Goal: Task Accomplishment & Management: Manage account settings

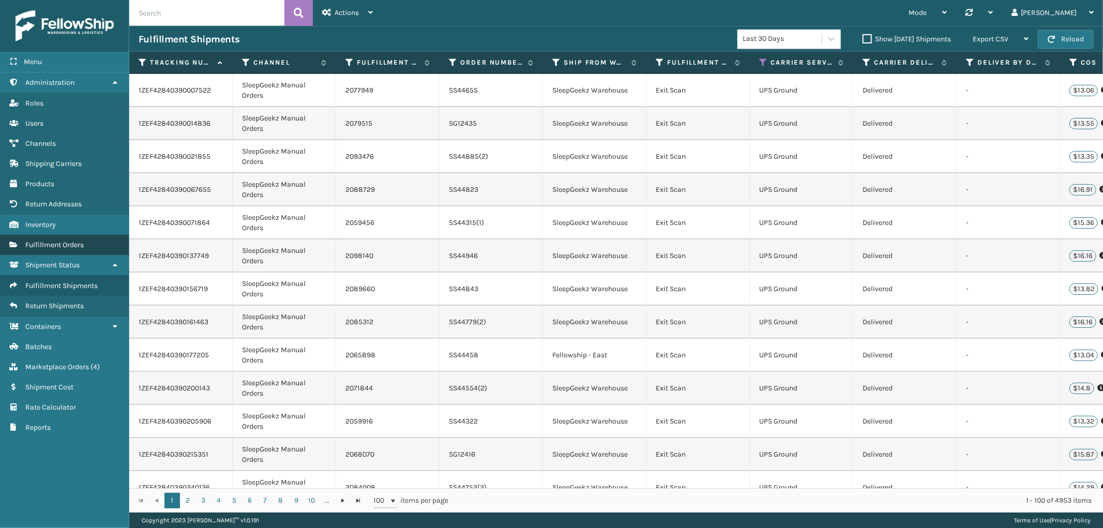
click at [75, 240] on span "Fulfillment Orders" at bounding box center [54, 244] width 58 height 9
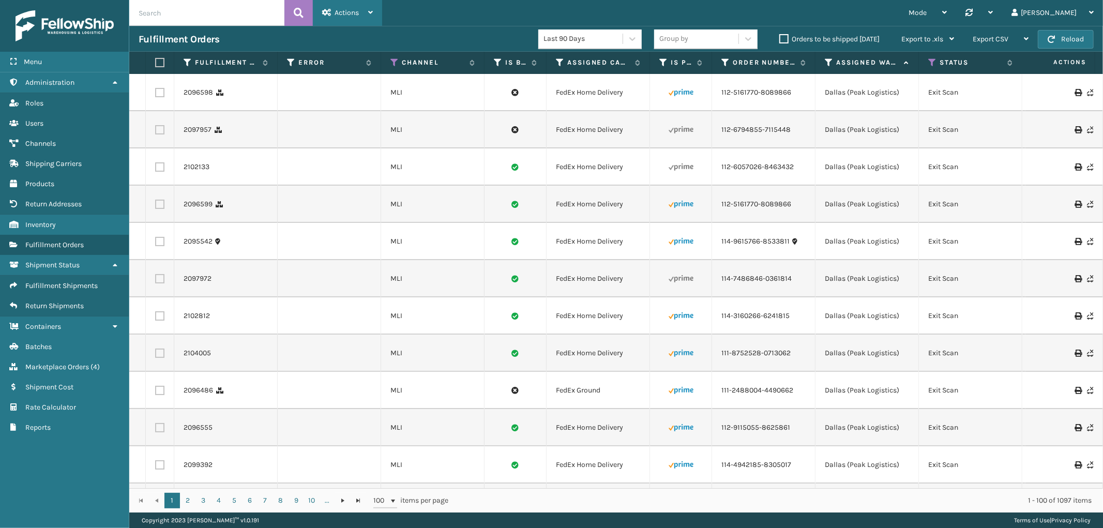
click at [343, 14] on span "Actions" at bounding box center [347, 12] width 24 height 9
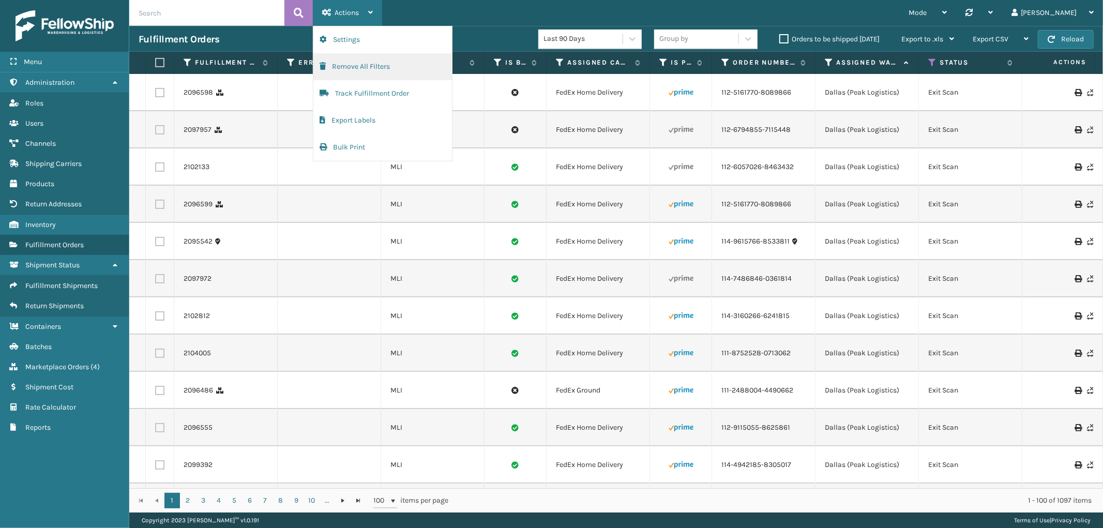
click at [352, 68] on button "Remove All Filters" at bounding box center [382, 66] width 139 height 27
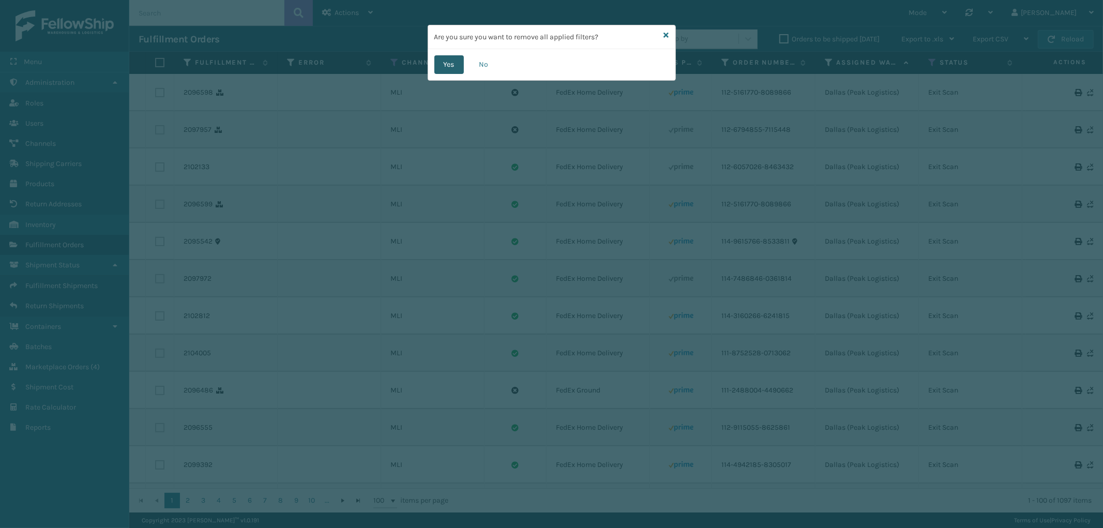
click at [452, 60] on button "Yes" at bounding box center [448, 64] width 29 height 19
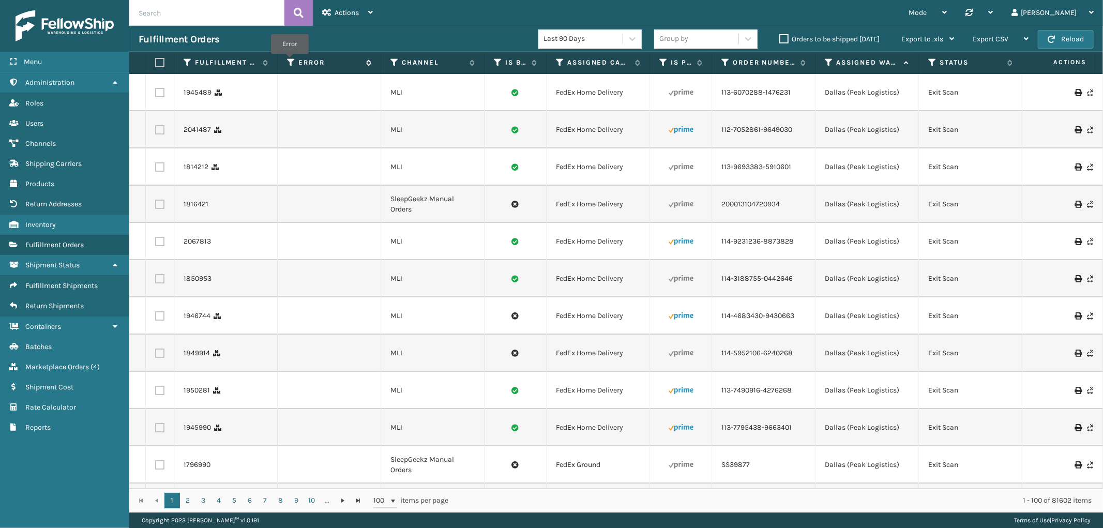
click at [290, 61] on icon at bounding box center [291, 62] width 8 height 9
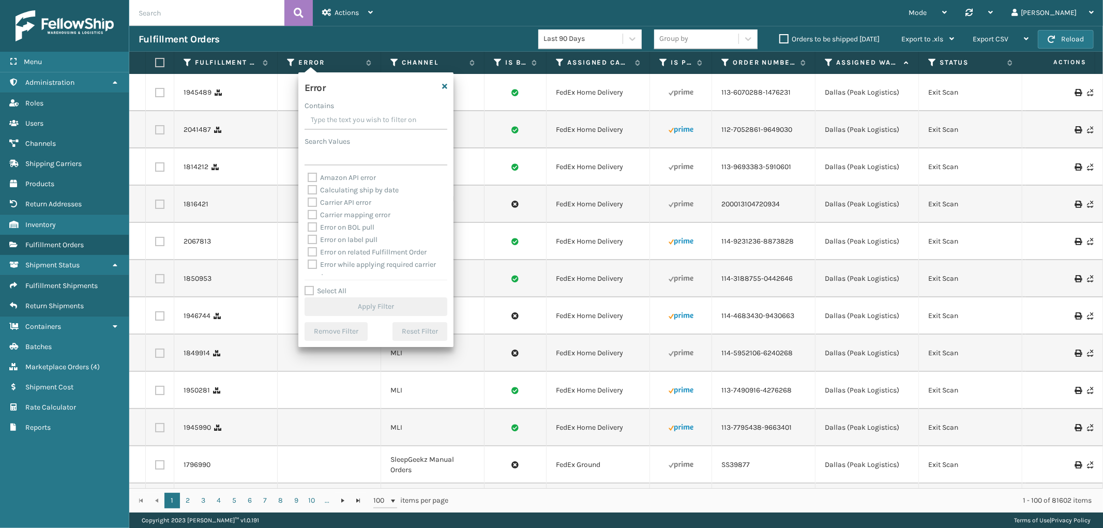
click at [307, 291] on label "Select All" at bounding box center [326, 290] width 42 height 9
click at [307, 286] on input "Select All" at bounding box center [382, 285] width 155 height 1
checkbox input "true"
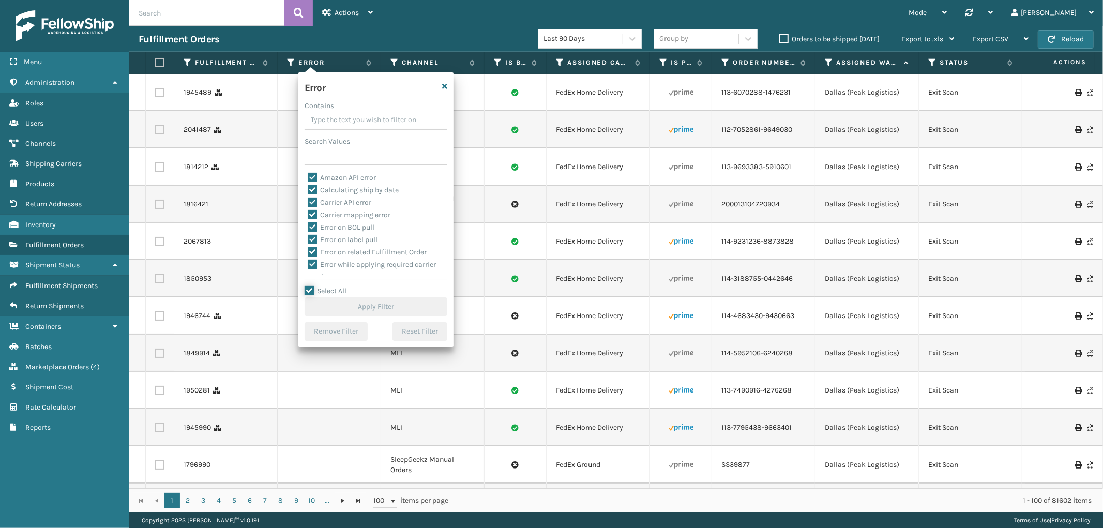
checkbox input "true"
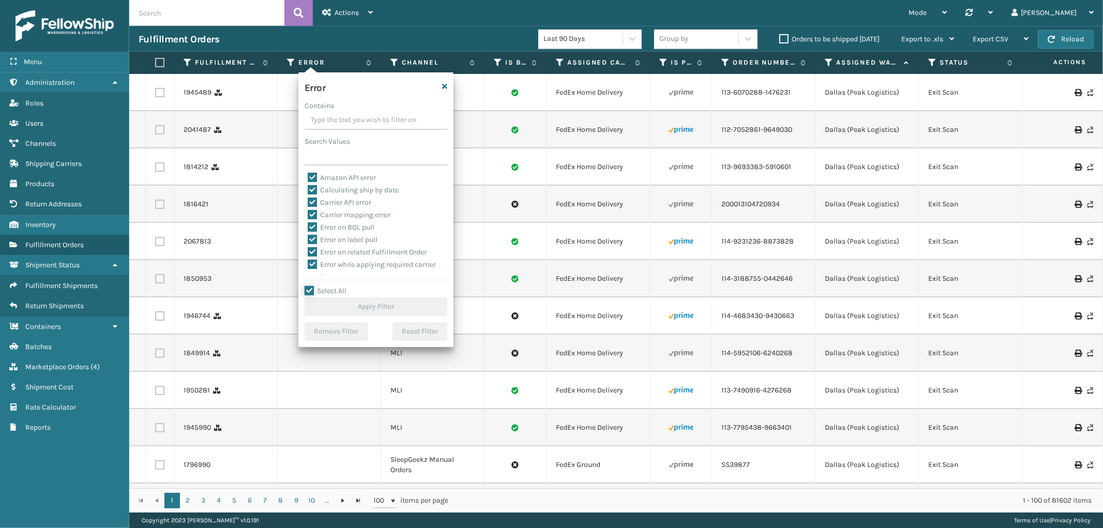
checkbox input "true"
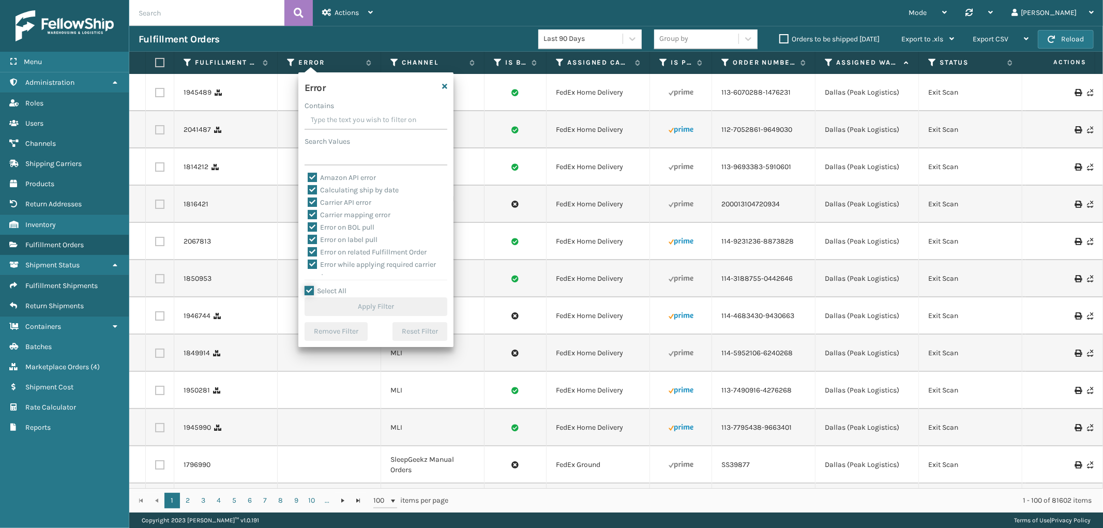
checkbox input "true"
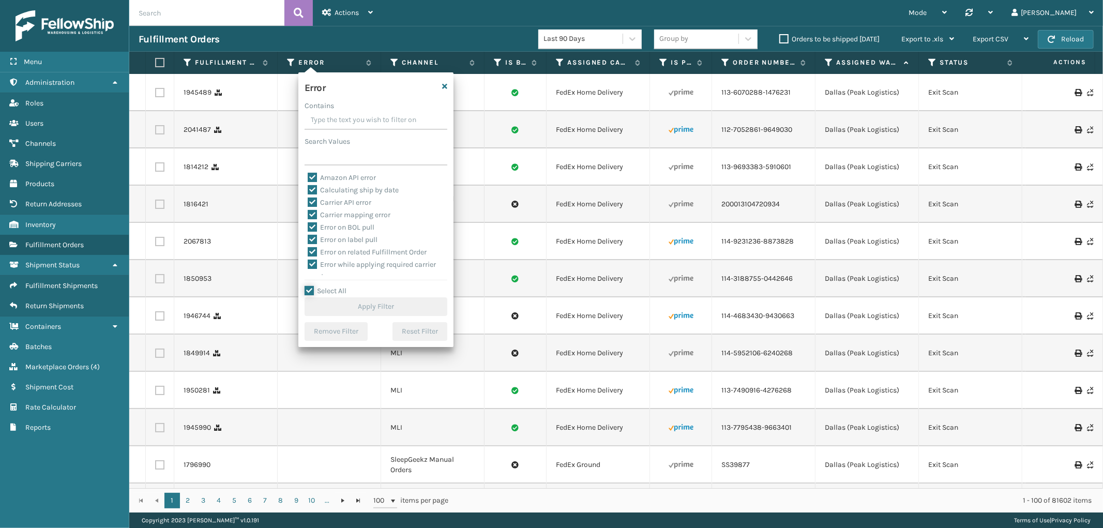
checkbox input "true"
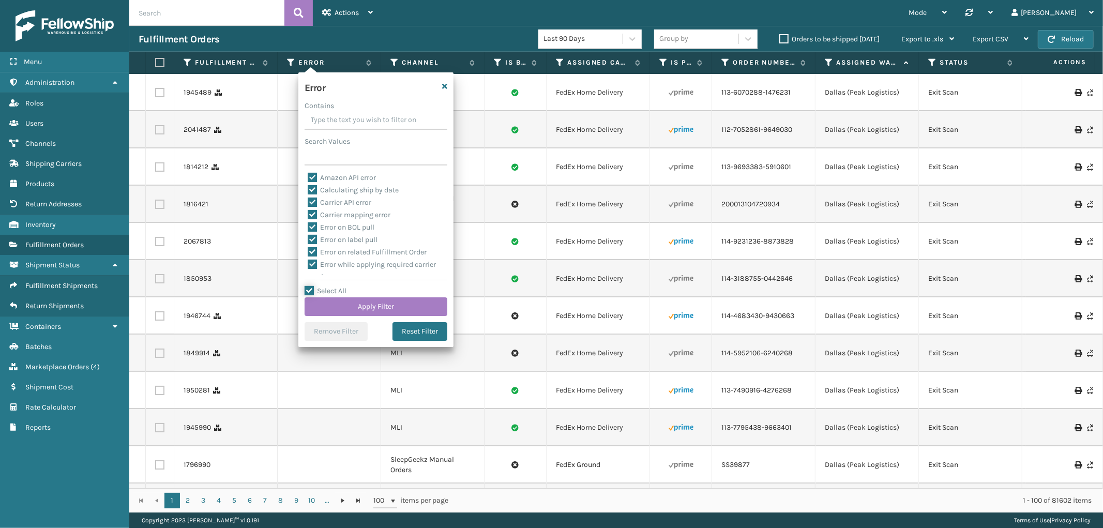
scroll to position [231, 0]
click at [311, 269] on label "To be cancelled" at bounding box center [339, 269] width 62 height 9
click at [308, 269] on input "To be cancelled" at bounding box center [308, 266] width 1 height 7
checkbox input "false"
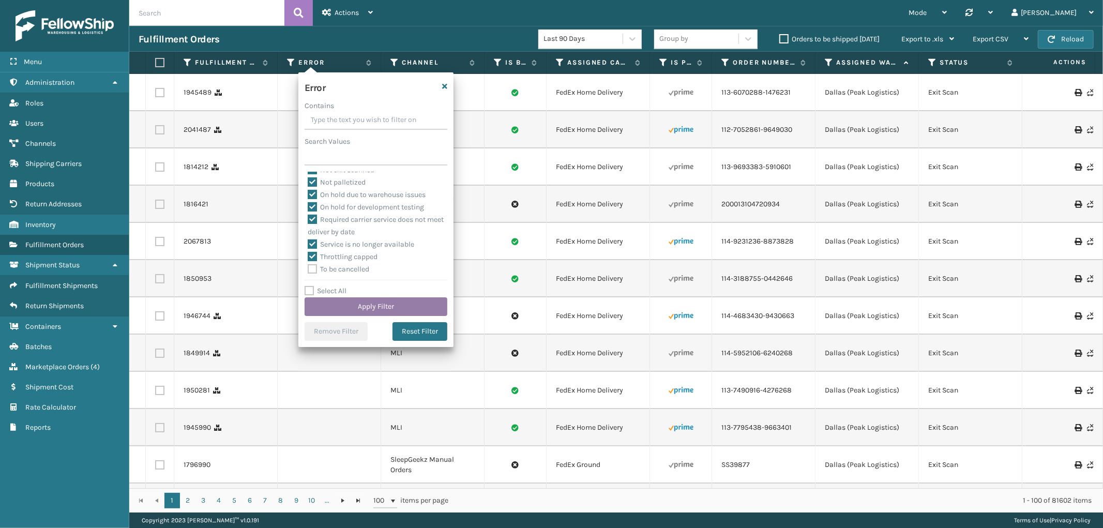
click at [371, 307] on button "Apply Filter" at bounding box center [376, 306] width 143 height 19
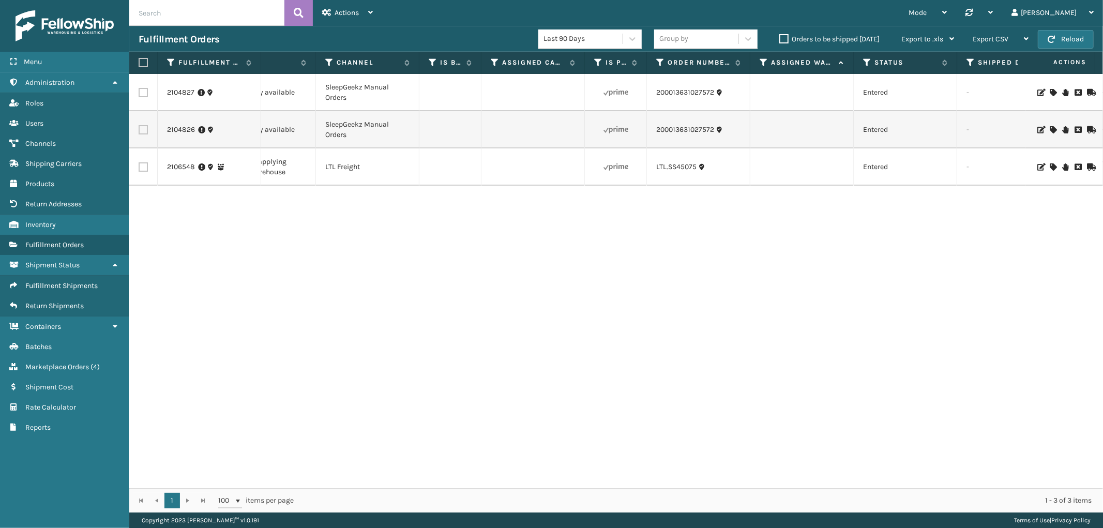
scroll to position [0, 0]
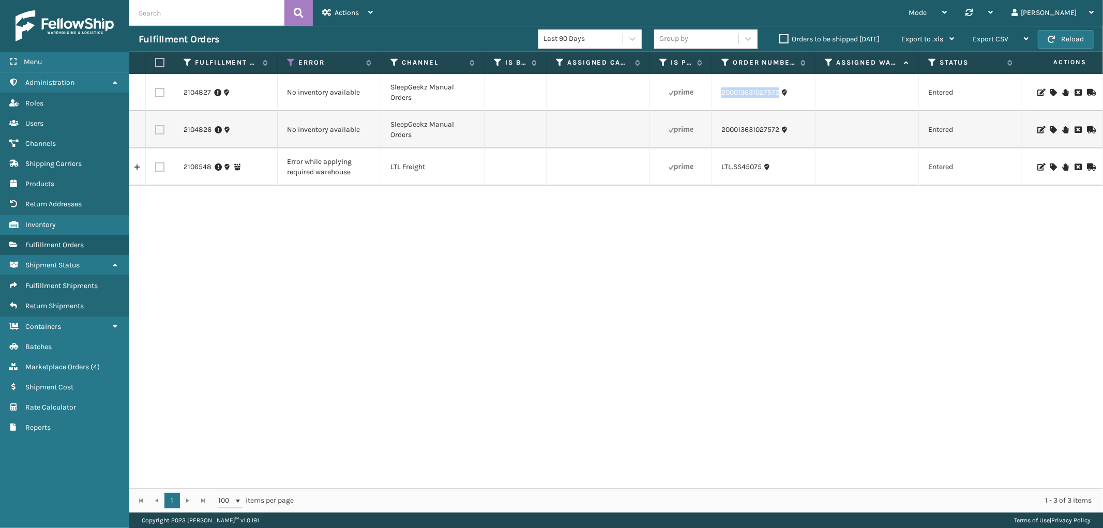
drag, startPoint x: 780, startPoint y: 101, endPoint x: 717, endPoint y: 104, distance: 62.6
click at [717, 104] on td "200013631027572" at bounding box center [763, 92] width 103 height 37
copy link "200013631027572"
click at [53, 362] on span "Marketplace Orders" at bounding box center [57, 366] width 64 height 9
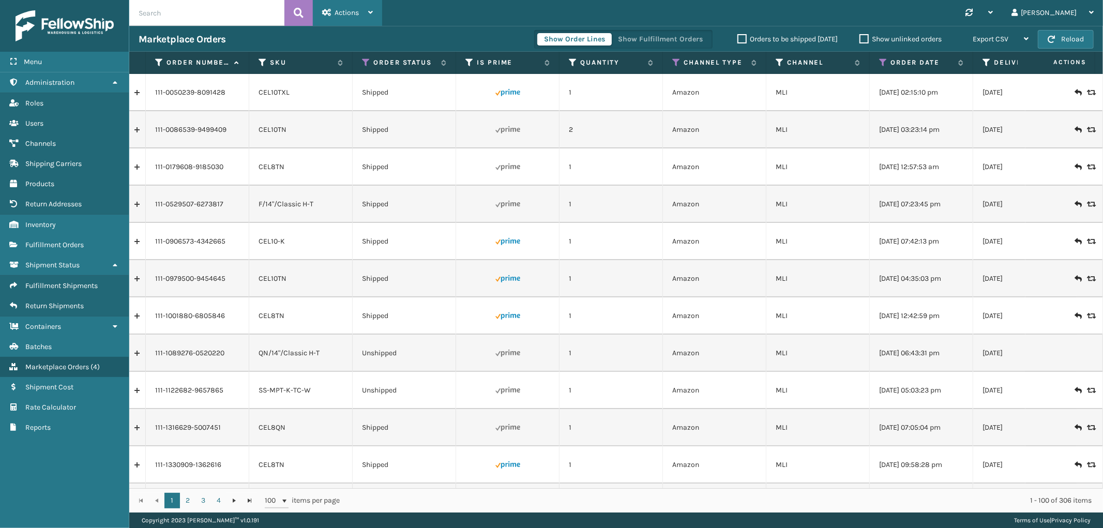
click at [341, 7] on div "Actions" at bounding box center [347, 13] width 51 height 26
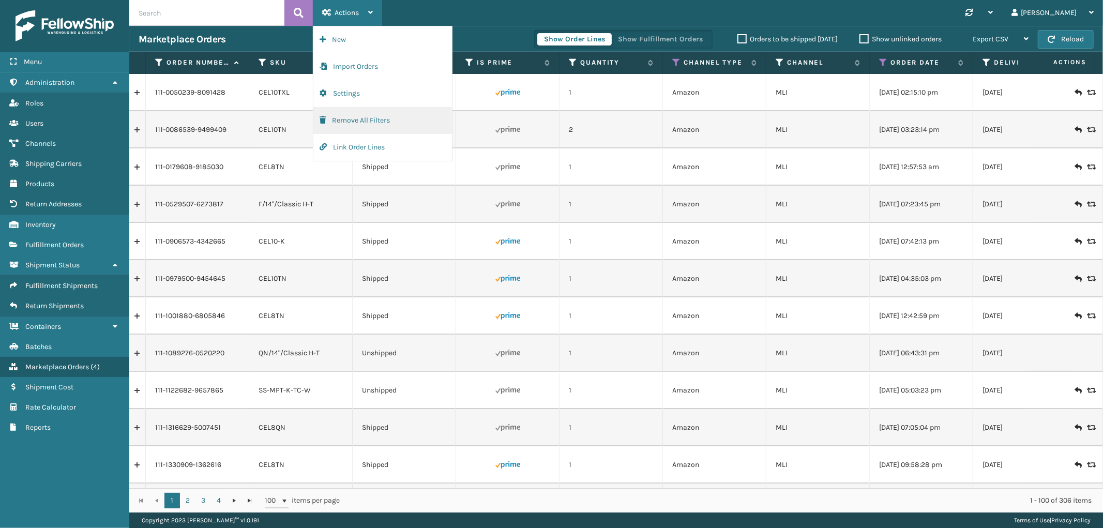
click at [344, 122] on button "Remove All Filters" at bounding box center [382, 120] width 139 height 27
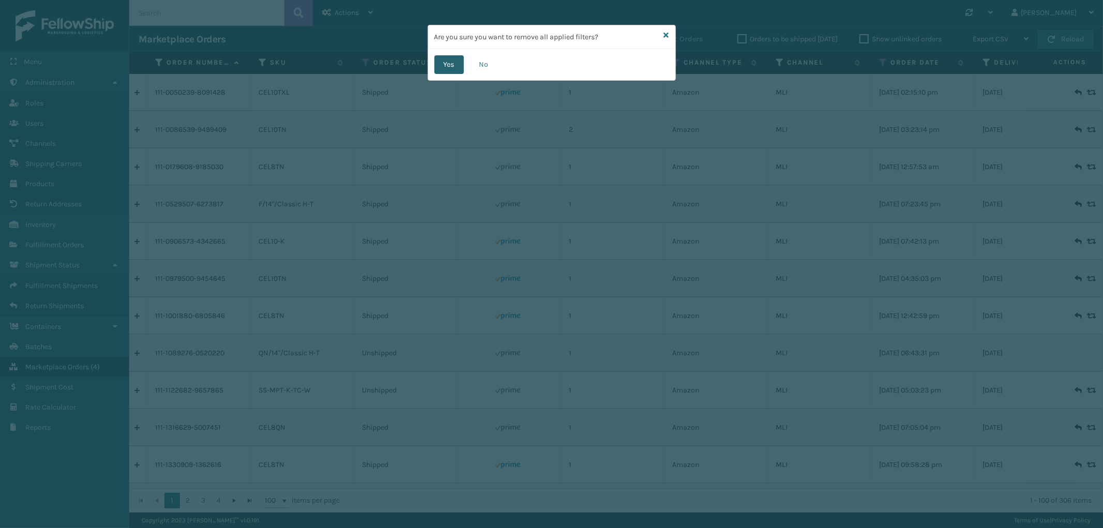
click at [441, 64] on button "Yes" at bounding box center [448, 64] width 29 height 19
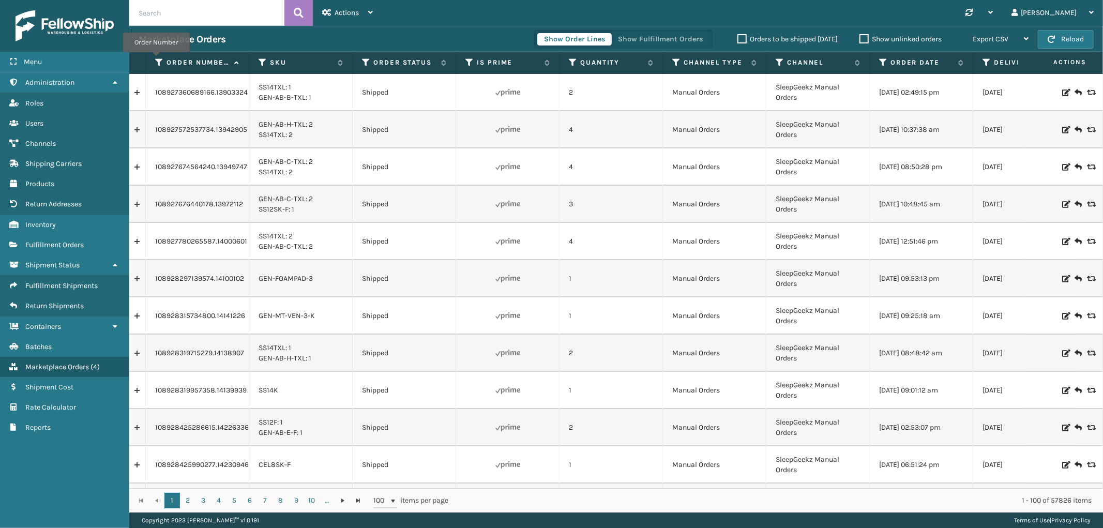
click at [156, 59] on icon at bounding box center [159, 62] width 8 height 9
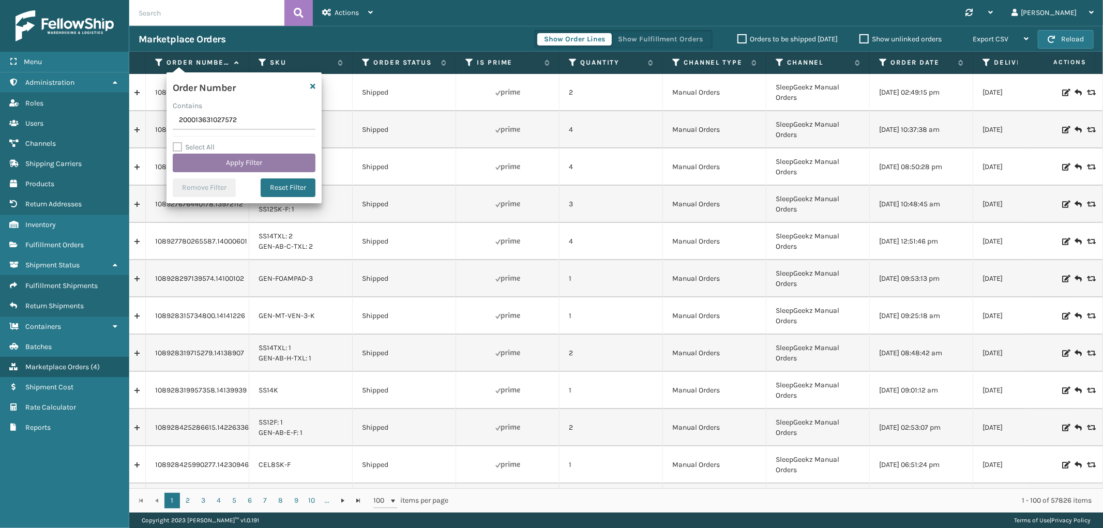
type input "200013631027572"
click at [220, 156] on button "Apply Filter" at bounding box center [244, 163] width 143 height 19
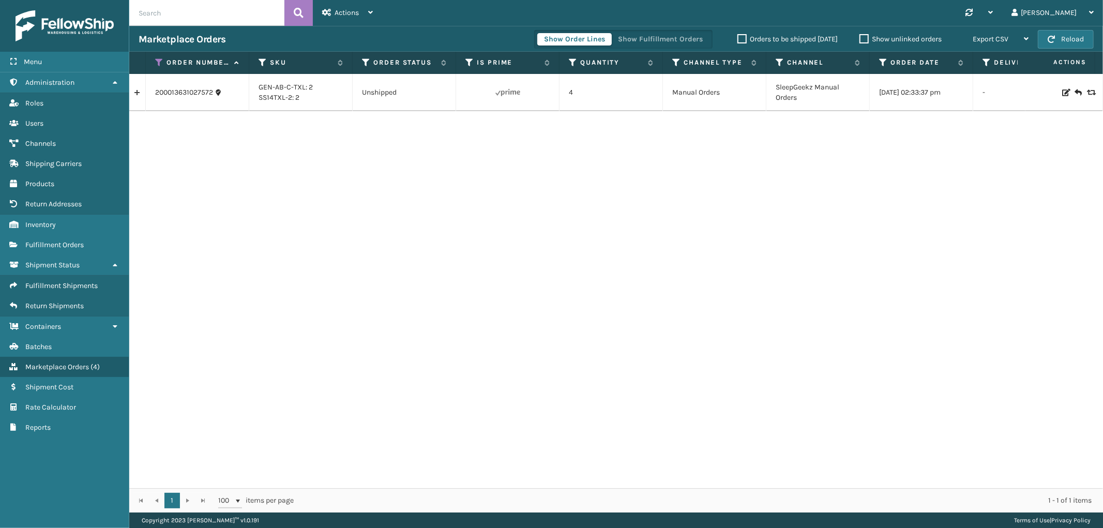
click at [138, 94] on link at bounding box center [137, 92] width 16 height 17
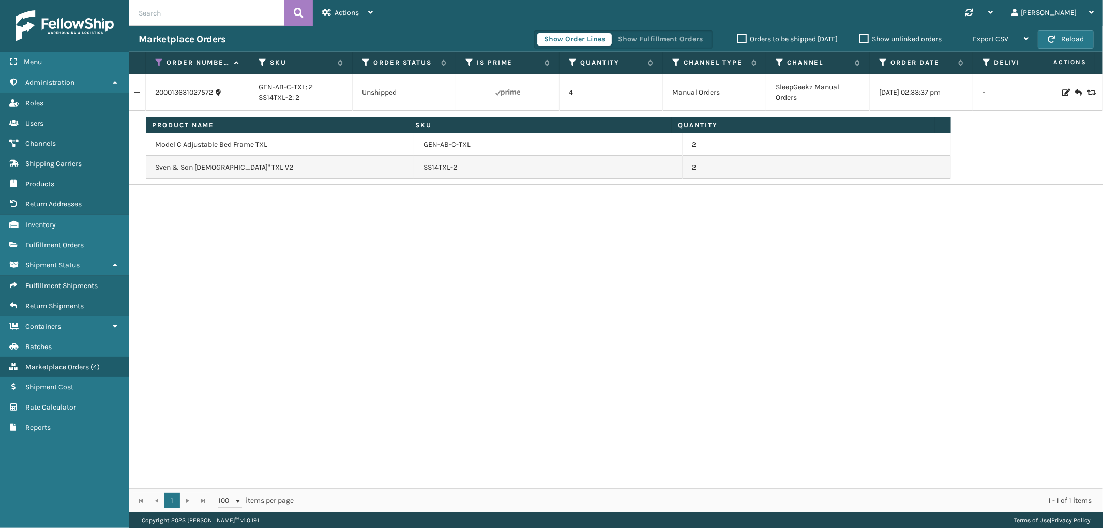
click at [672, 32] on div "Show Order Lines Show Fulfillment Orders" at bounding box center [623, 39] width 178 height 19
click at [671, 34] on button "Show Fulfillment Orders" at bounding box center [660, 39] width 98 height 12
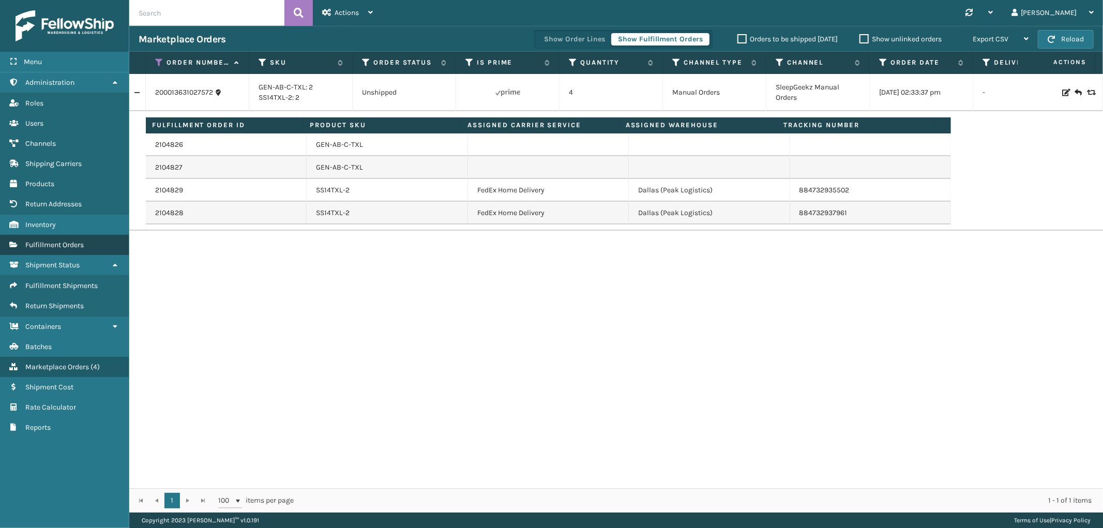
click at [58, 240] on span "Fulfillment Orders" at bounding box center [54, 244] width 58 height 9
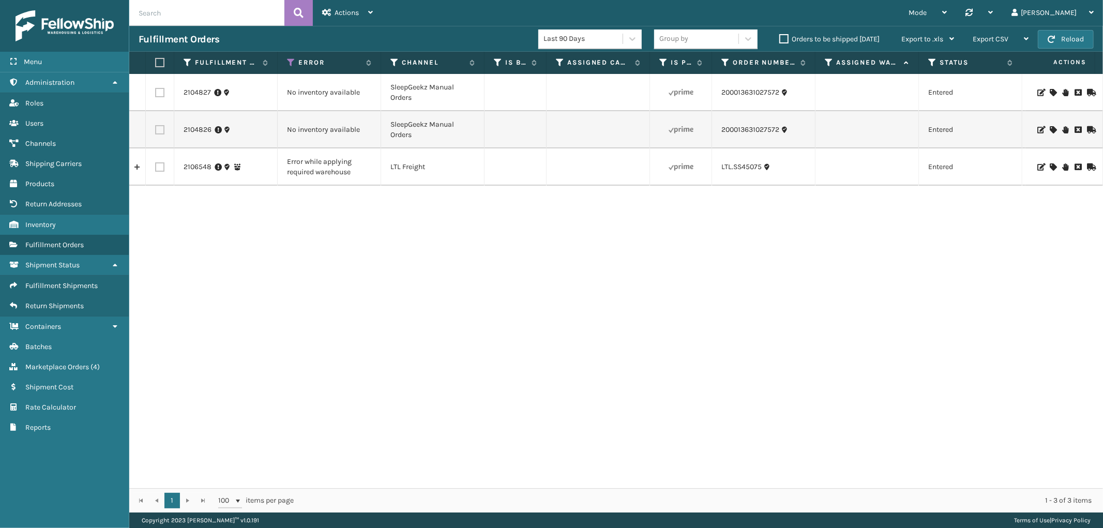
click at [1048, 90] on div at bounding box center [1064, 92] width 58 height 7
click at [1050, 92] on icon at bounding box center [1053, 92] width 6 height 7
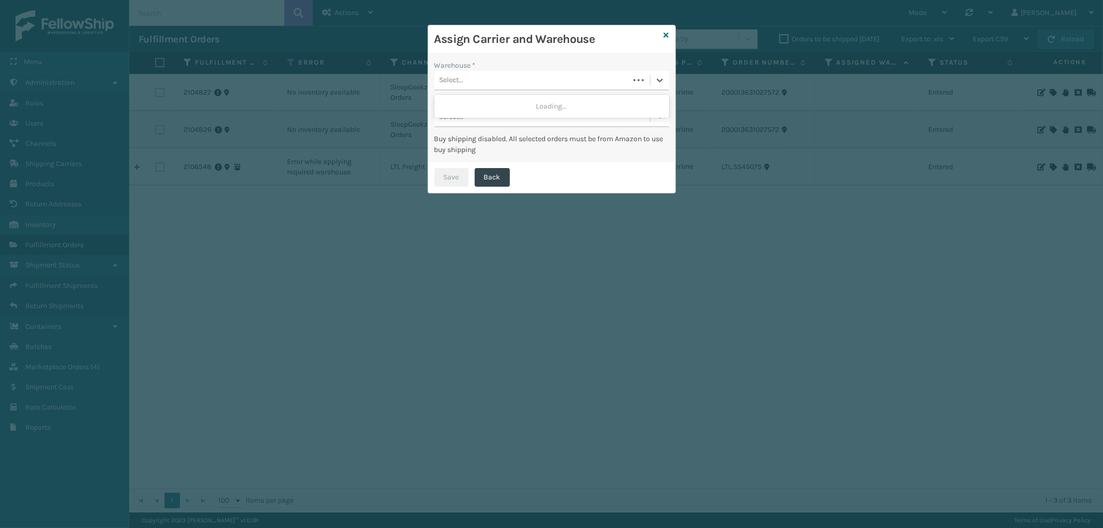
click at [523, 82] on div "Select..." at bounding box center [531, 80] width 195 height 17
click at [502, 121] on div "Fellowship - West" at bounding box center [551, 125] width 235 height 19
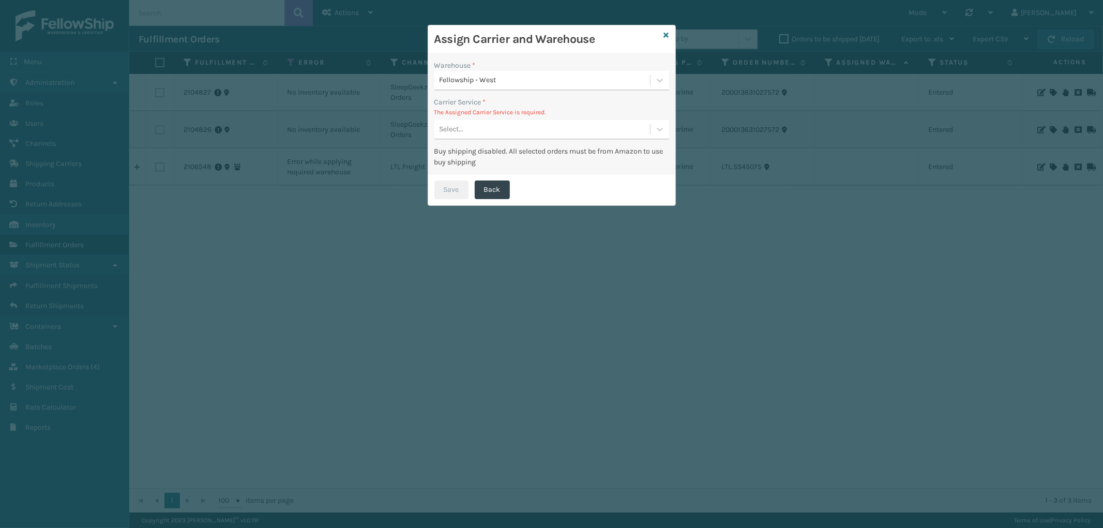
click at [531, 126] on div "Select..." at bounding box center [542, 129] width 216 height 17
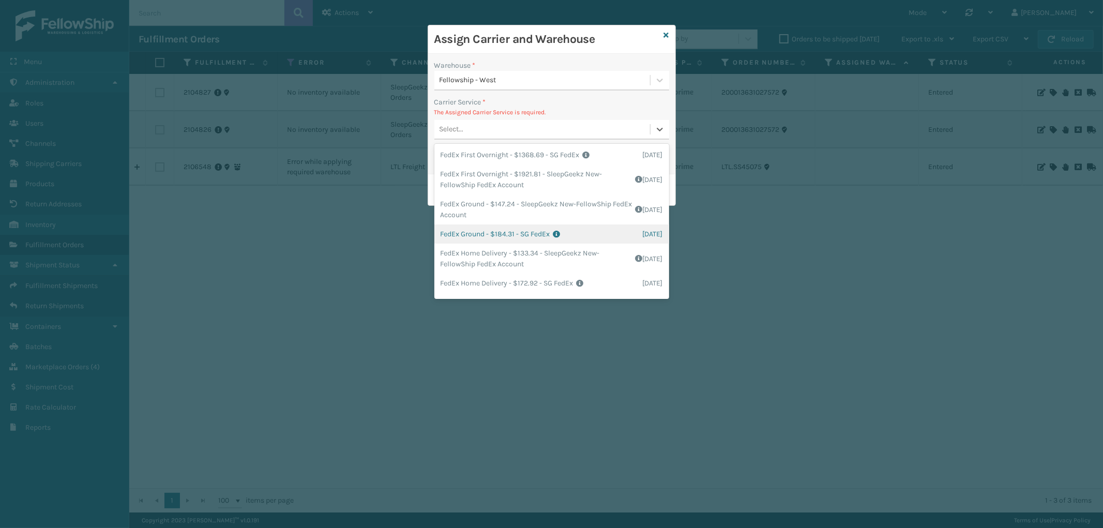
scroll to position [115, 0]
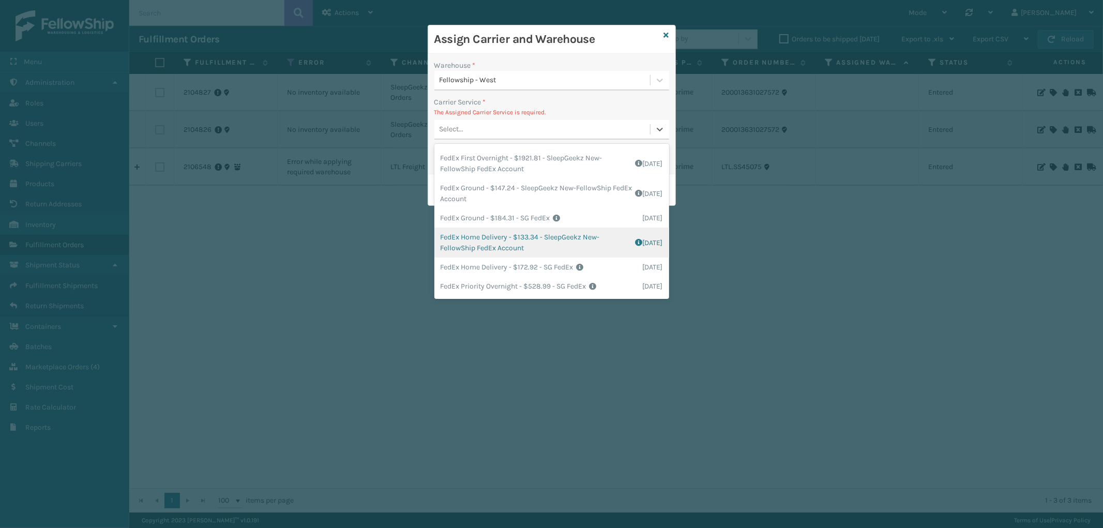
click at [550, 238] on div "FedEx Home Delivery - $133.34 - SleepGeekz New-FellowShip FedEx Account Shippin…" at bounding box center [551, 243] width 235 height 30
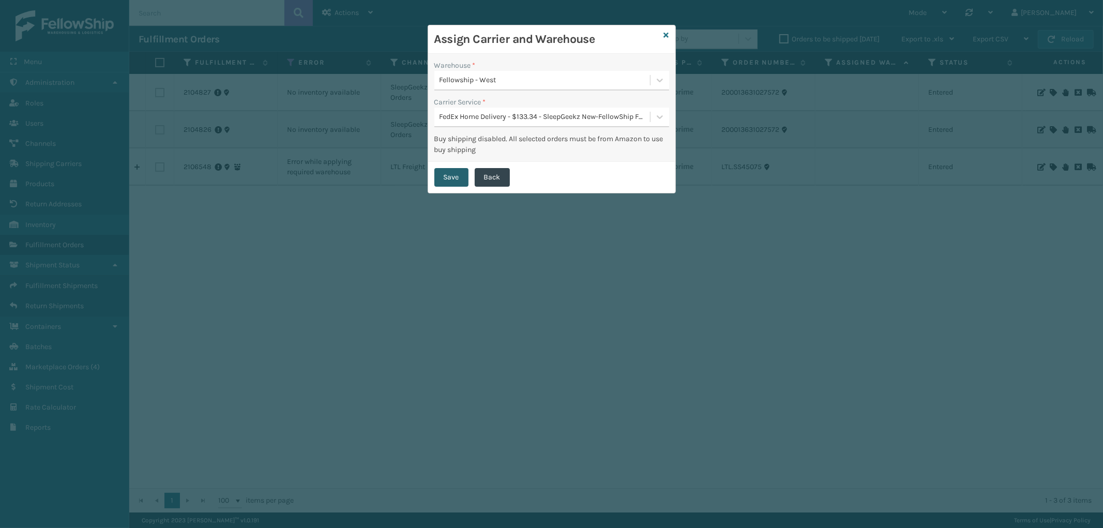
click at [441, 174] on button "Save" at bounding box center [451, 177] width 34 height 19
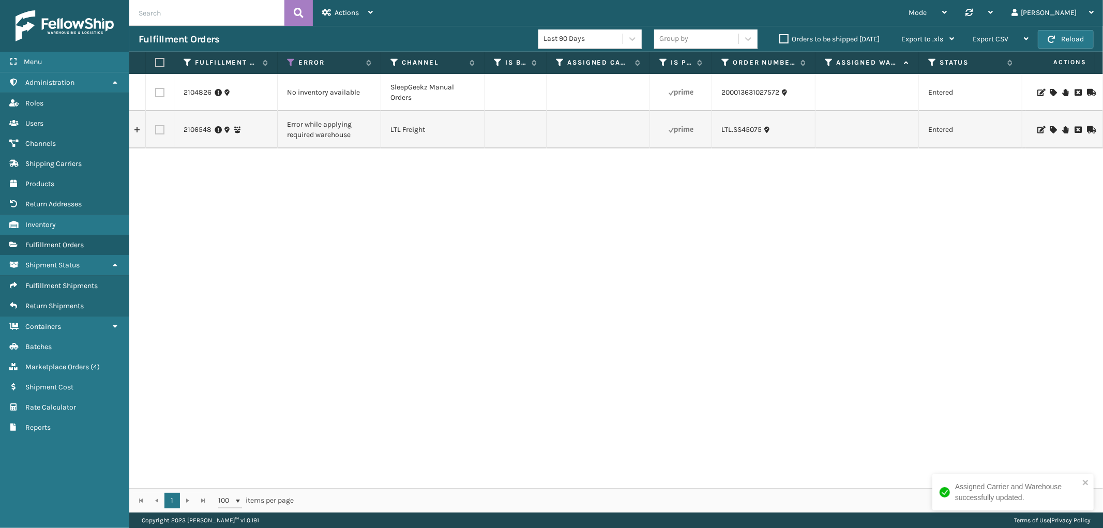
click at [1050, 91] on icon at bounding box center [1053, 92] width 6 height 7
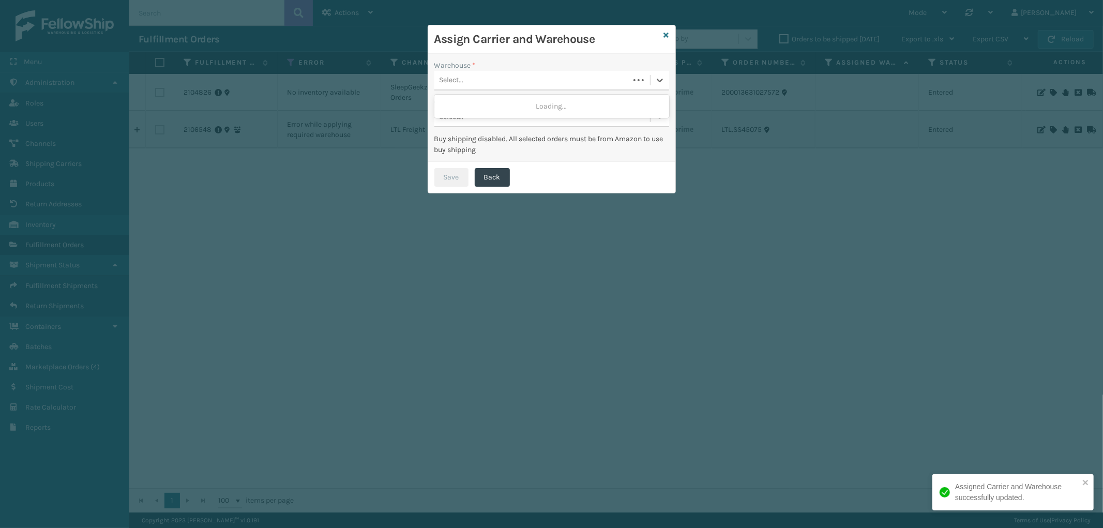
click at [521, 84] on div "Select..." at bounding box center [531, 80] width 195 height 17
click at [492, 122] on div "Fellowship - West" at bounding box center [551, 125] width 235 height 19
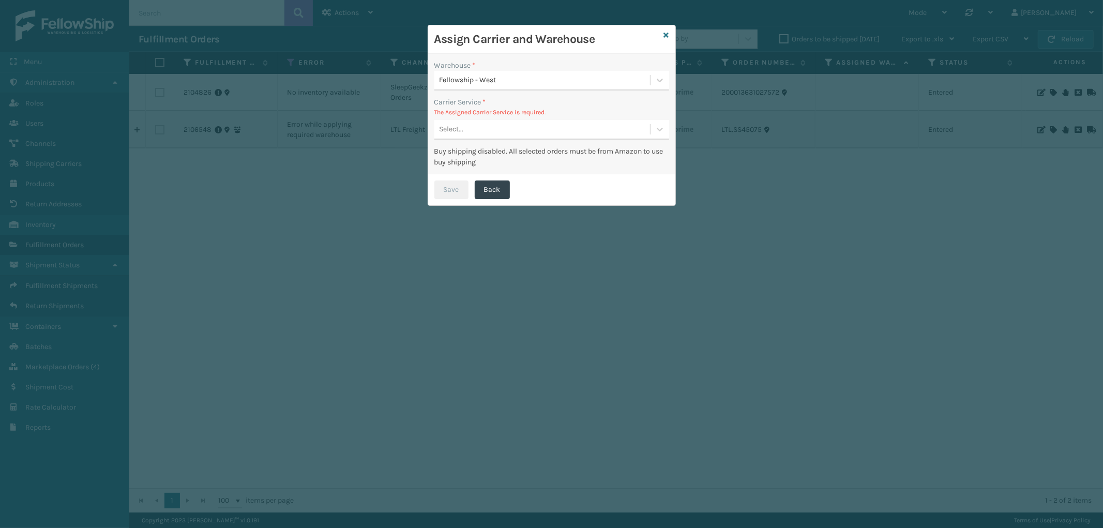
click at [533, 122] on div "Select..." at bounding box center [542, 129] width 216 height 17
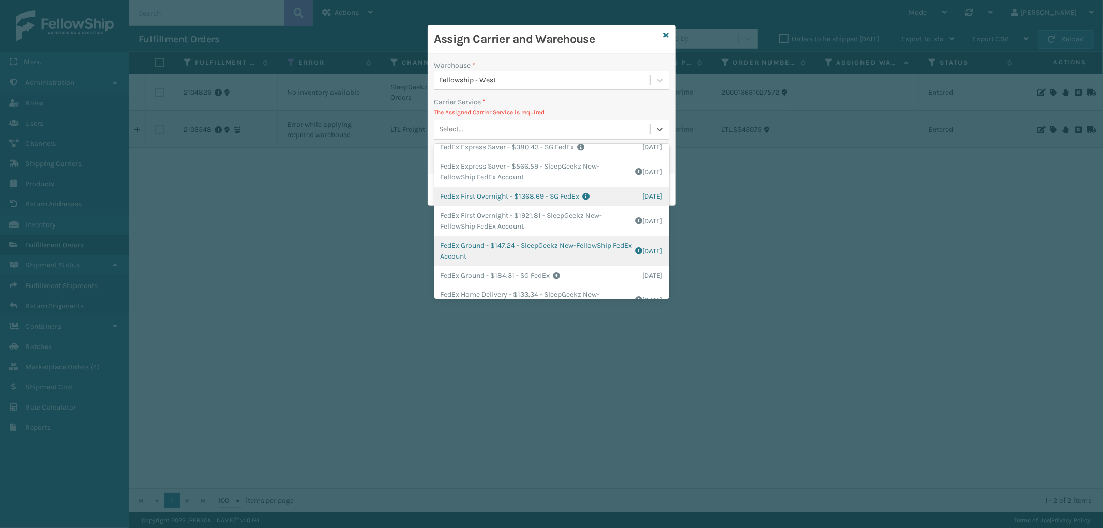
scroll to position [172, 0]
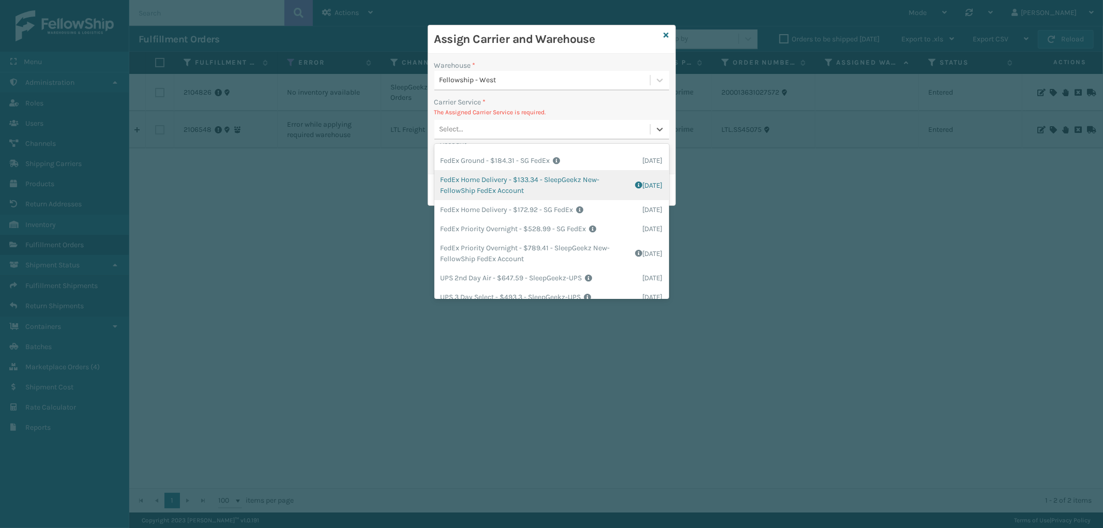
click at [528, 189] on div "FedEx Home Delivery - $133.34 - SleepGeekz New-FellowShip FedEx Account Shippin…" at bounding box center [551, 185] width 235 height 30
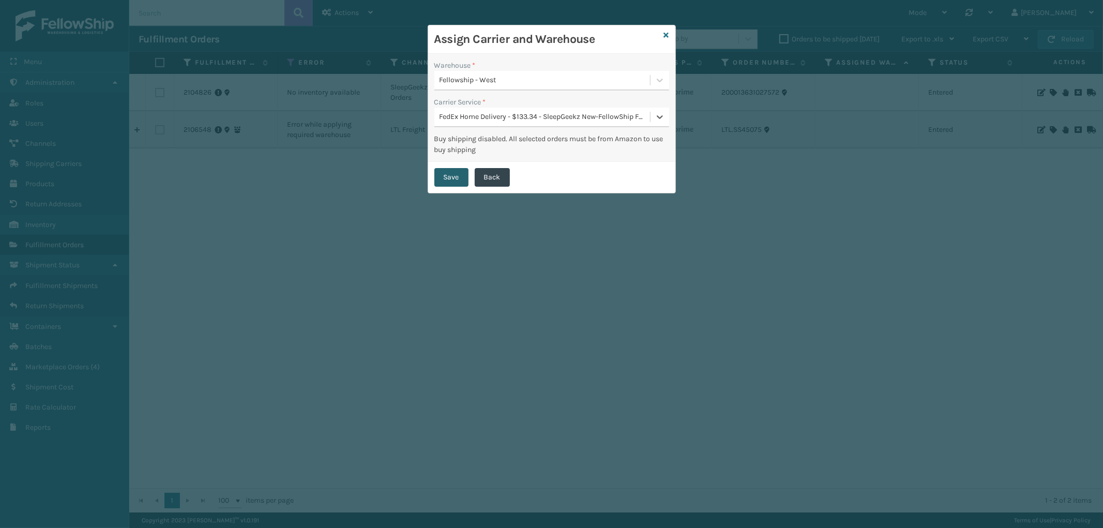
click at [452, 170] on button "Save" at bounding box center [451, 177] width 34 height 19
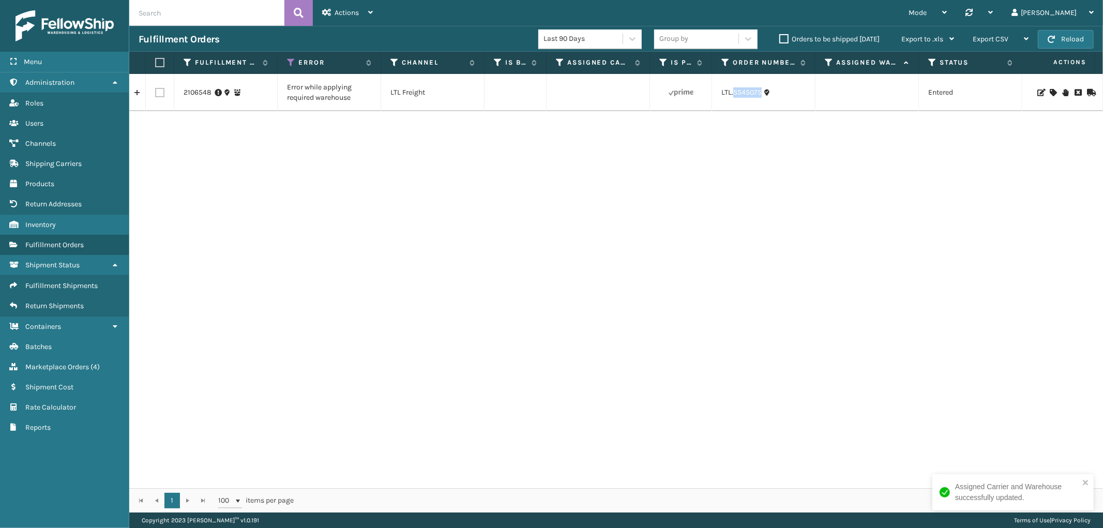
drag, startPoint x: 764, startPoint y: 100, endPoint x: 735, endPoint y: 101, distance: 29.0
click at [735, 101] on td "LTL.SS45075" at bounding box center [763, 92] width 103 height 37
copy link "SS45075"
click at [1050, 95] on icon at bounding box center [1053, 92] width 6 height 7
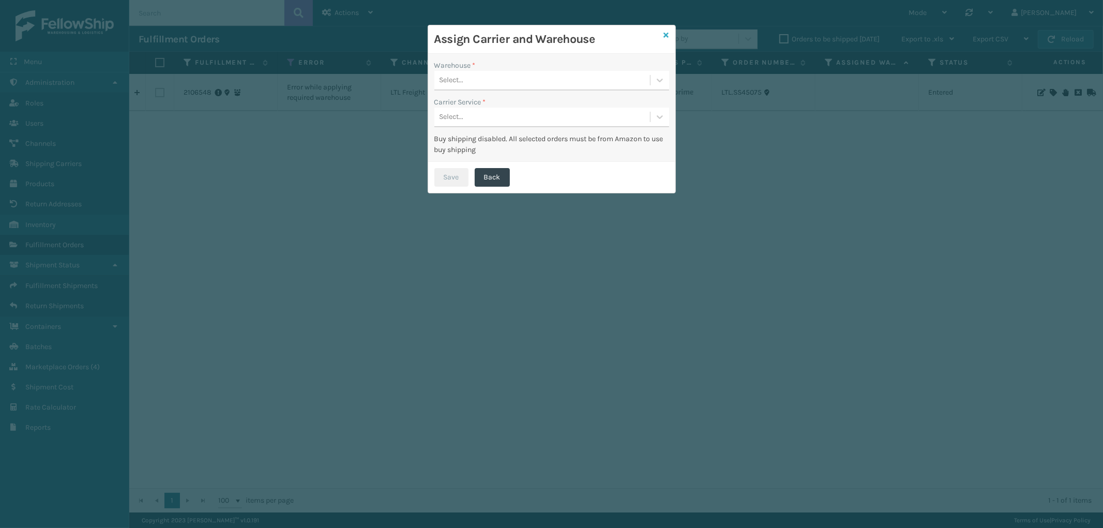
click at [665, 35] on icon at bounding box center [666, 35] width 5 height 7
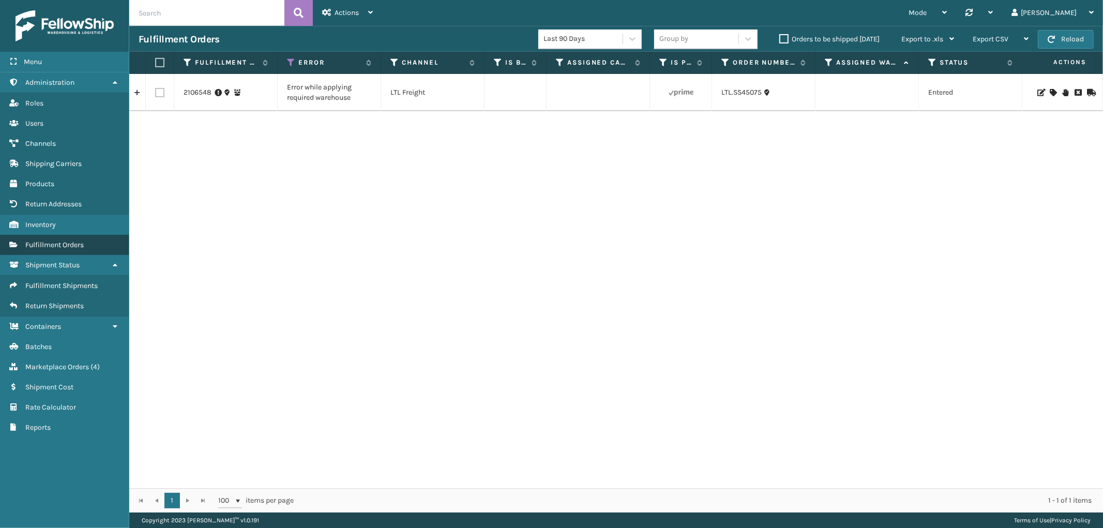
click at [61, 243] on span "Fulfillment Orders" at bounding box center [54, 244] width 58 height 9
